Goal: Task Accomplishment & Management: Complete application form

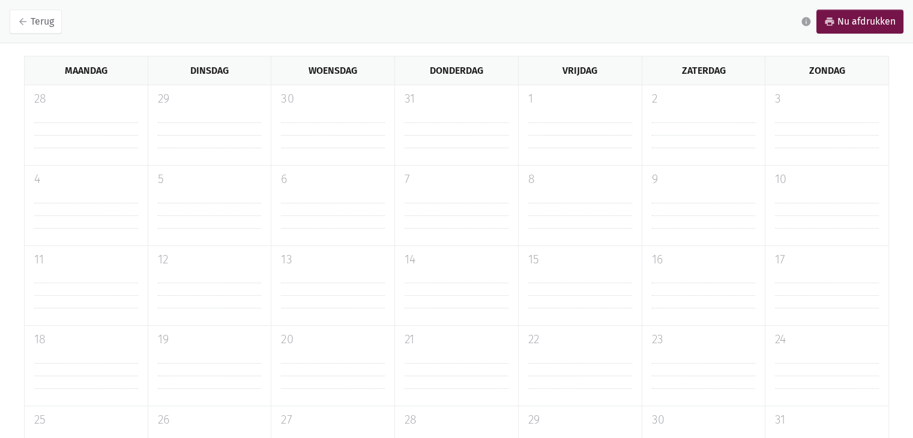
scroll to position [300, 0]
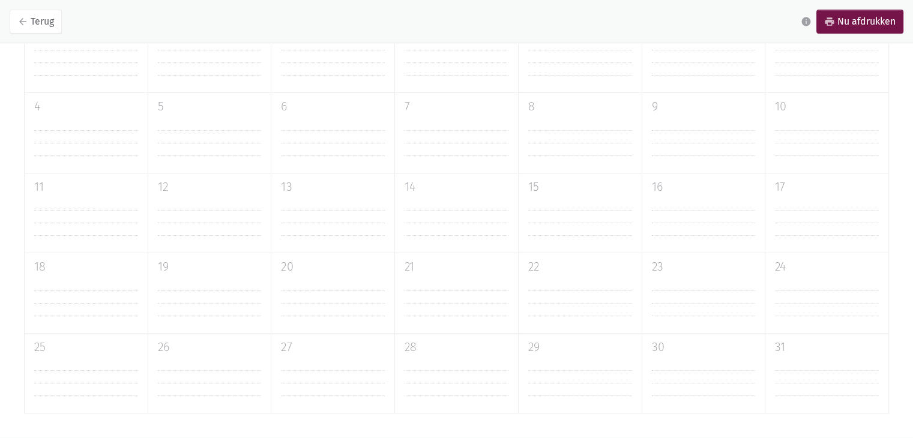
scroll to position [276, 0]
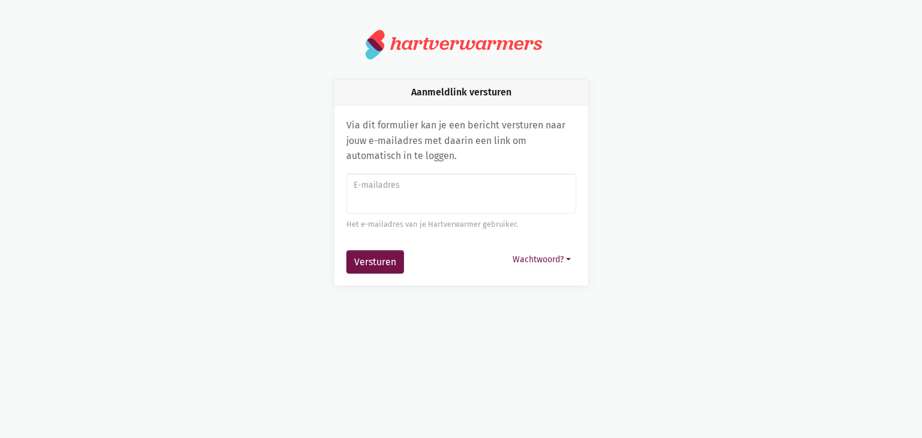
click at [430, 205] on input "E-mailadres" at bounding box center [461, 194] width 230 height 41
type input "[EMAIL_ADDRESS][DOMAIN_NAME]"
click at [346, 250] on button "Versturen" at bounding box center [375, 262] width 58 height 24
